Goal: Use online tool/utility: Utilize a website feature to perform a specific function

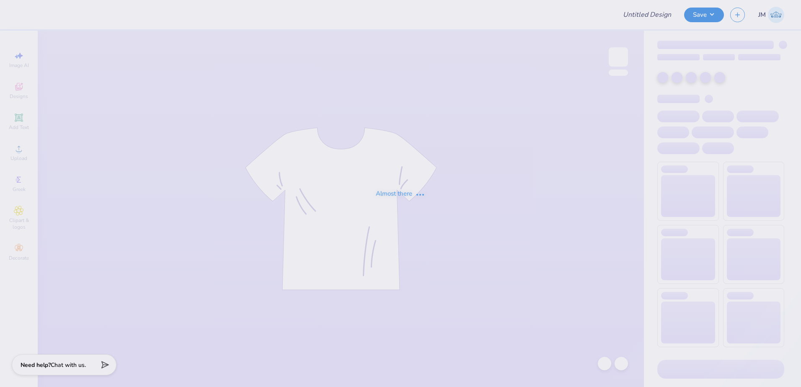
type input "Mock Rock 2025"
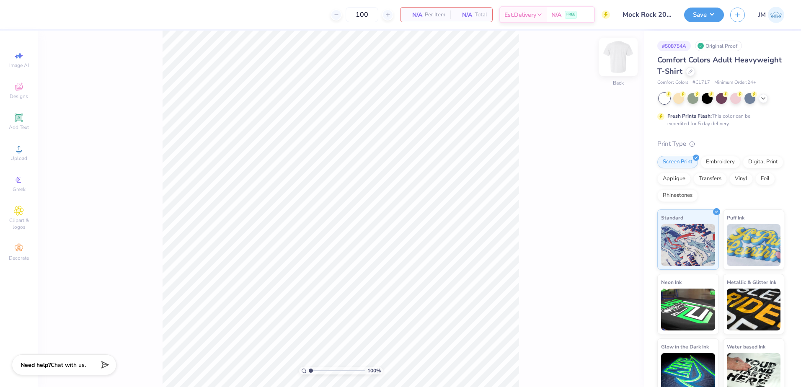
click at [616, 55] on img at bounding box center [619, 57] width 34 height 34
click at [20, 153] on circle at bounding box center [18, 151] width 5 height 5
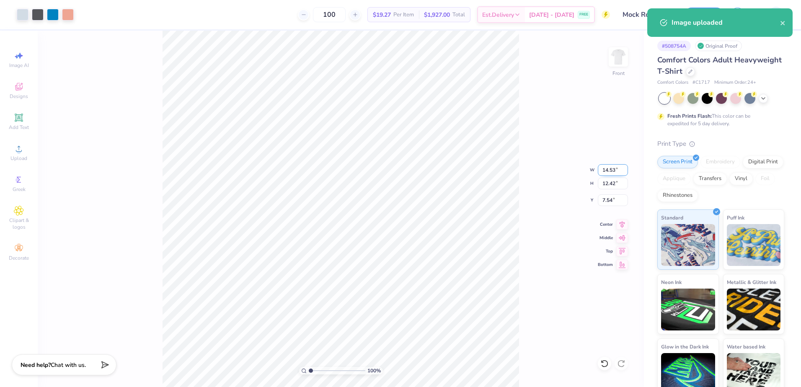
click at [611, 174] on input "14.53" at bounding box center [613, 170] width 30 height 12
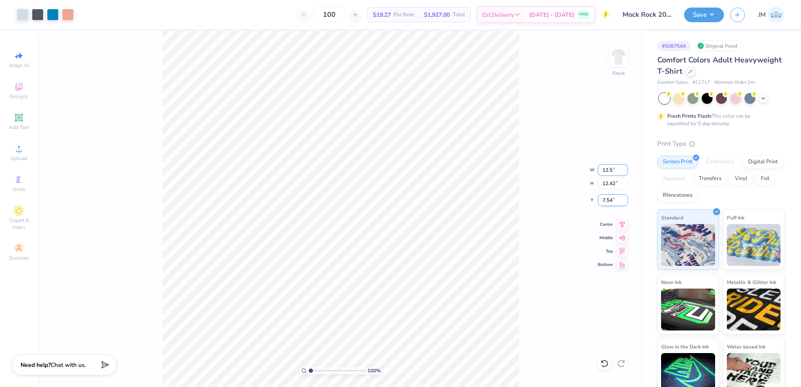
type input "12.50"
type input "10.68"
click at [610, 199] on input "8.41" at bounding box center [613, 200] width 30 height 12
click at [608, 181] on input "10.68" at bounding box center [613, 184] width 30 height 12
type input "3.00"
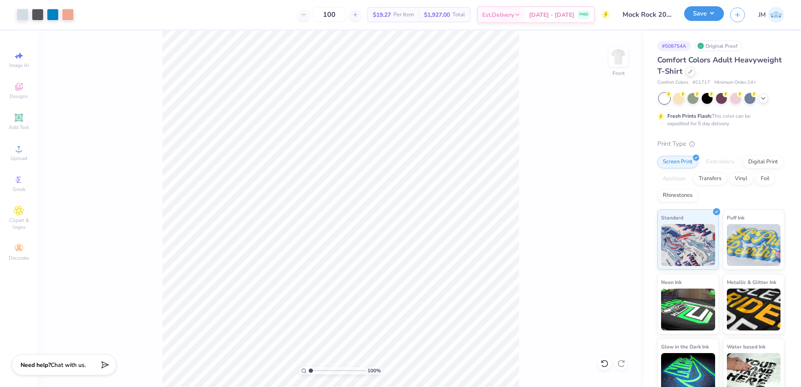
click at [704, 12] on button "Save" at bounding box center [704, 13] width 40 height 15
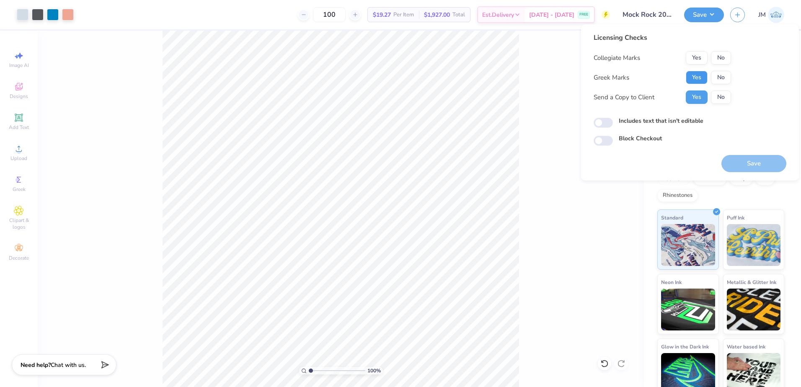
click at [695, 80] on button "Yes" at bounding box center [697, 77] width 22 height 13
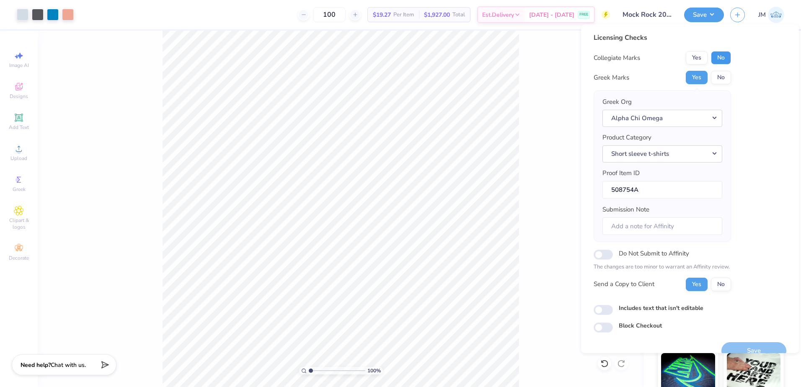
click at [719, 56] on button "No" at bounding box center [721, 57] width 20 height 13
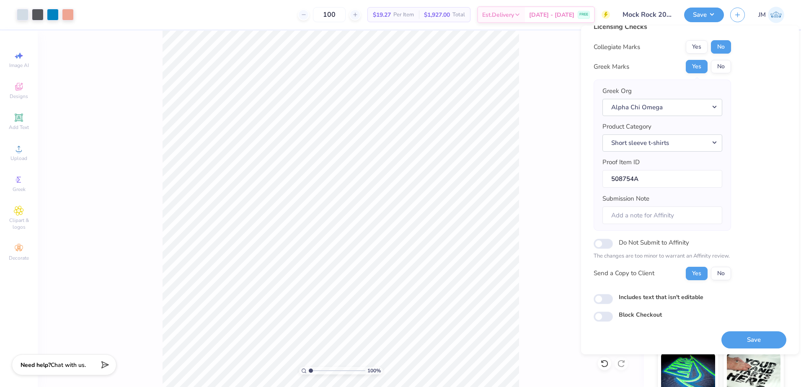
scroll to position [14, 0]
click at [741, 339] on button "Save" at bounding box center [754, 337] width 65 height 17
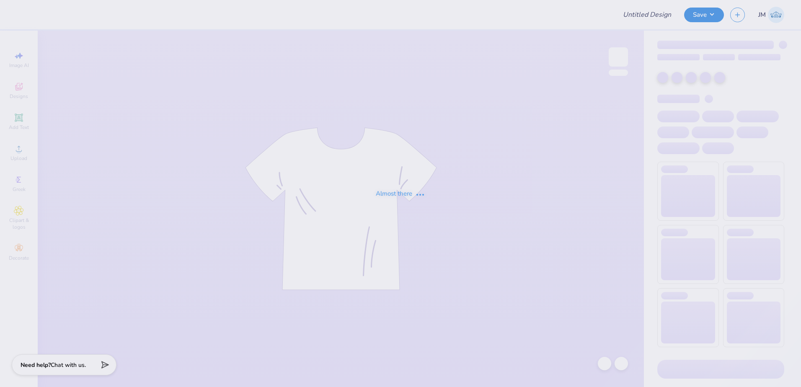
type input "Mock Rock 2025"
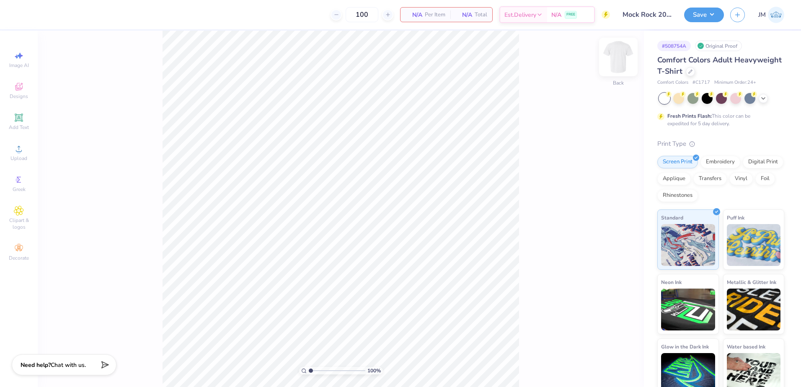
click at [619, 59] on img at bounding box center [619, 57] width 34 height 34
click at [21, 150] on icon at bounding box center [19, 149] width 10 height 10
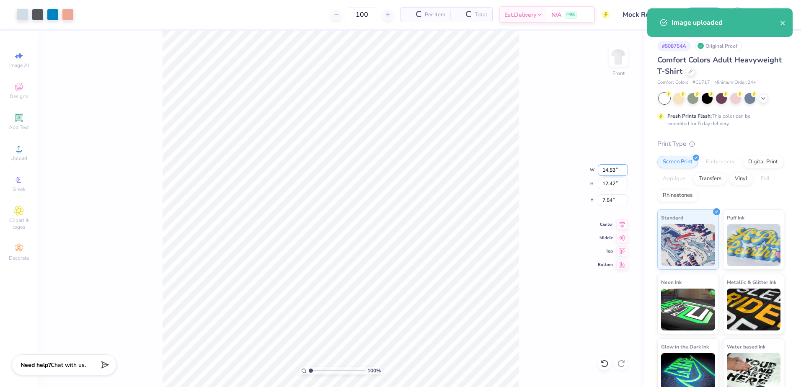
click at [606, 170] on input "14.53" at bounding box center [613, 170] width 30 height 12
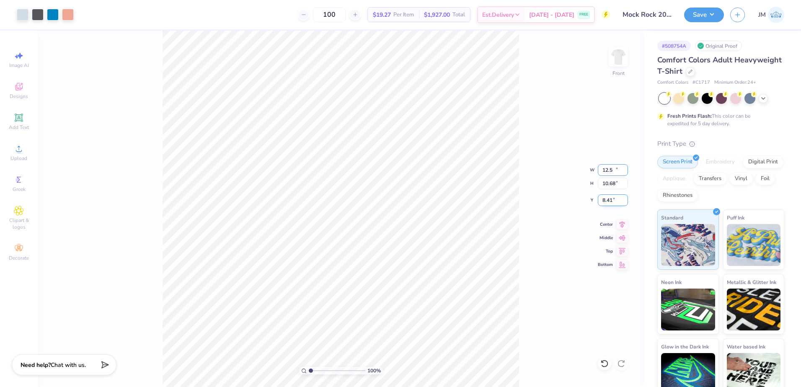
type input "12.50"
type input "10.68"
click at [609, 201] on input "8.41" at bounding box center [613, 200] width 30 height 12
click at [616, 184] on input "10.68" at bounding box center [613, 184] width 30 height 12
type input "3.00"
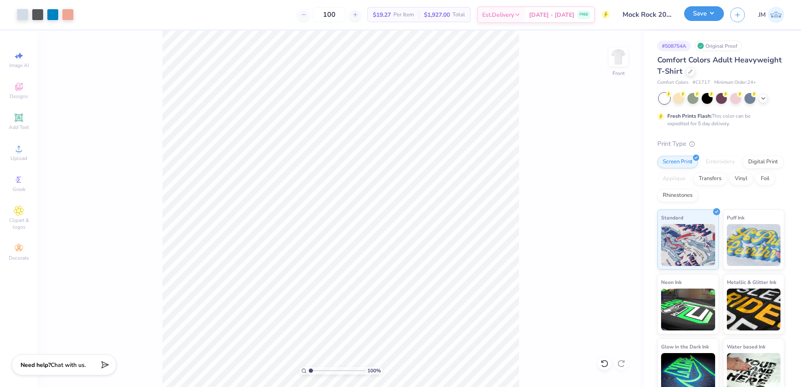
click at [689, 18] on button "Save" at bounding box center [704, 13] width 40 height 15
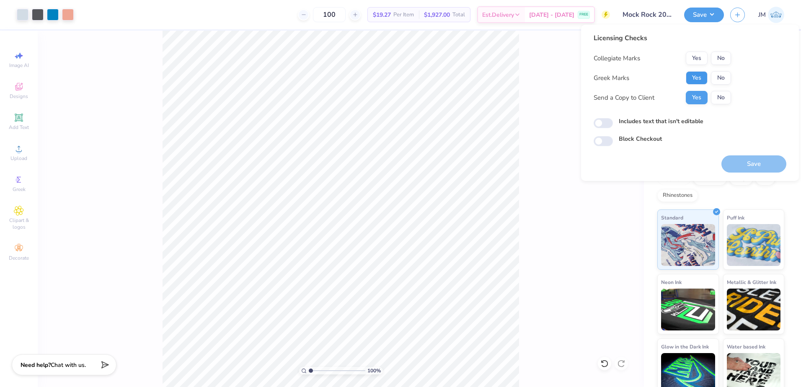
click at [701, 78] on button "Yes" at bounding box center [697, 77] width 22 height 13
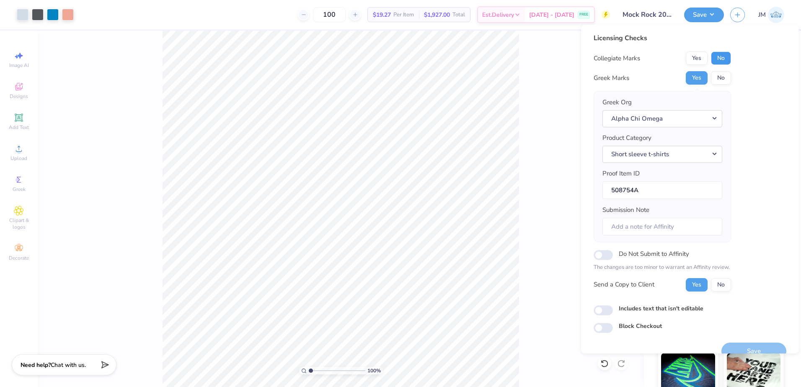
click at [723, 58] on button "No" at bounding box center [721, 58] width 20 height 13
click at [751, 346] on button "Save" at bounding box center [754, 351] width 65 height 17
